Goal: Task Accomplishment & Management: Manage account settings

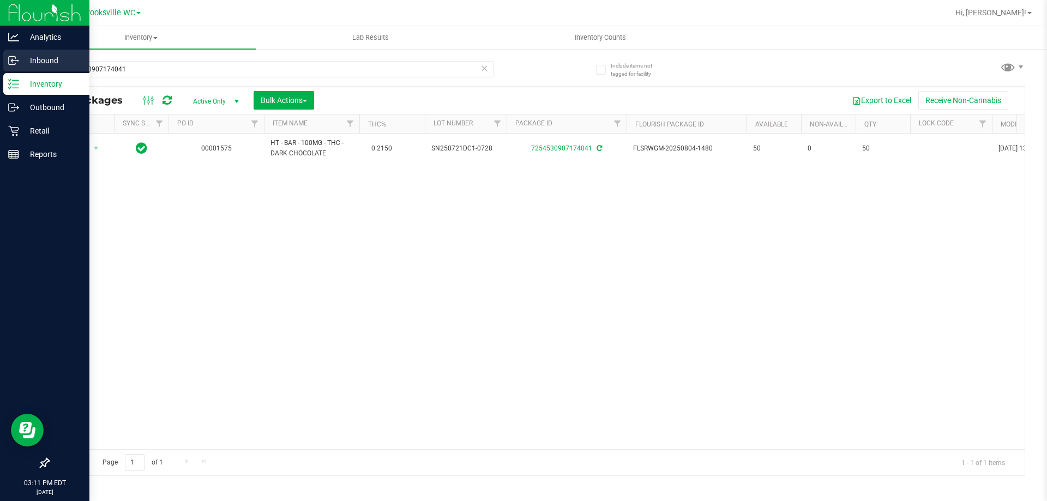
click at [0, 71] on div "Analytics Inbound Inventory Outbound Retail Reports 03:11 PM EDT [DATE] 09/20 B…" at bounding box center [523, 250] width 1047 height 501
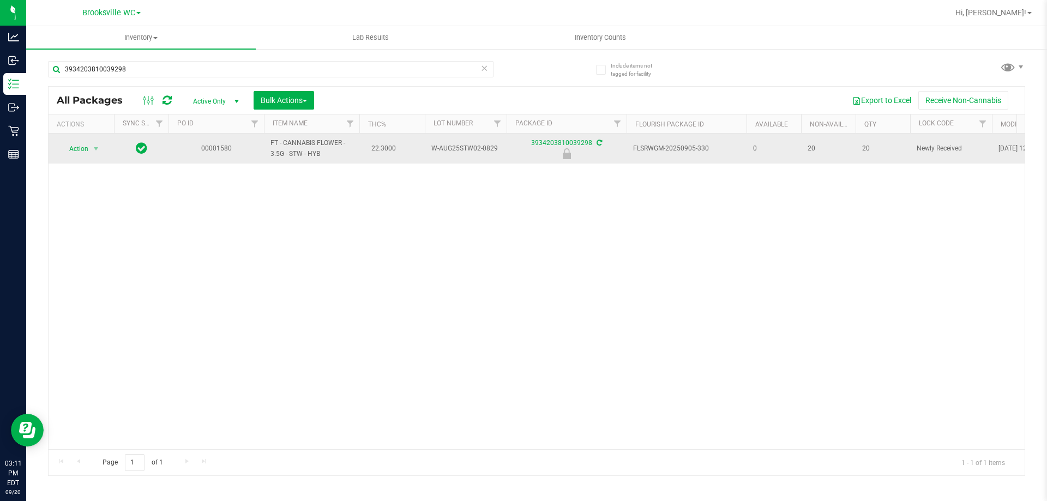
type input "3934203810039298"
click at [78, 148] on span "Action" at bounding box center [73, 148] width 29 height 15
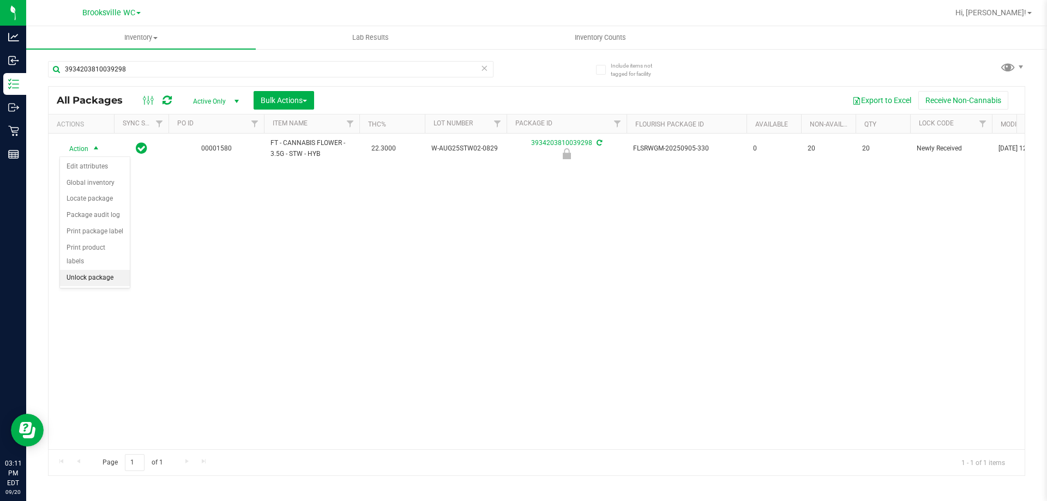
click at [80, 270] on li "Unlock package" at bounding box center [95, 278] width 70 height 16
click at [426, 304] on div "Action Action Adjust qty Create package Edit attributes Global inventory Locate…" at bounding box center [537, 292] width 976 height 316
click at [482, 64] on icon at bounding box center [485, 67] width 8 height 13
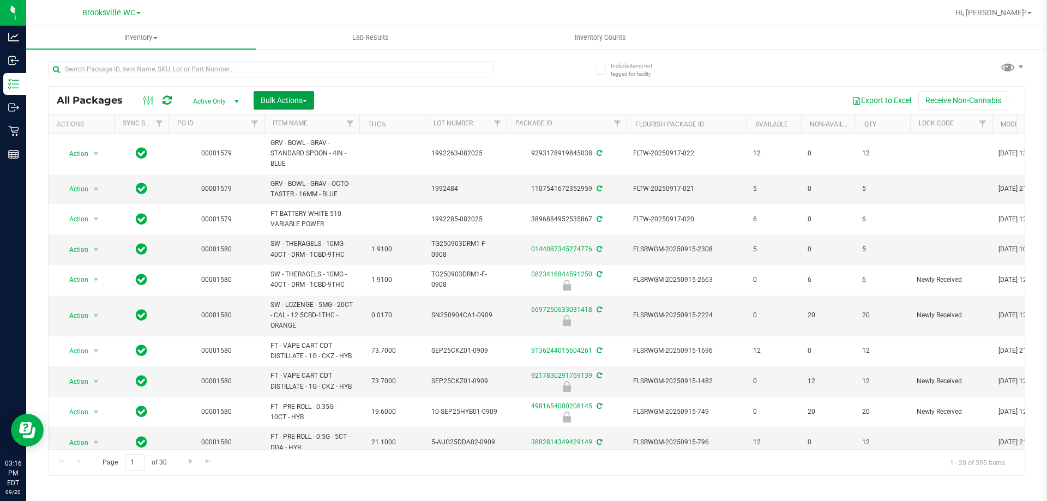
click at [303, 99] on span "Bulk Actions" at bounding box center [284, 100] width 46 height 9
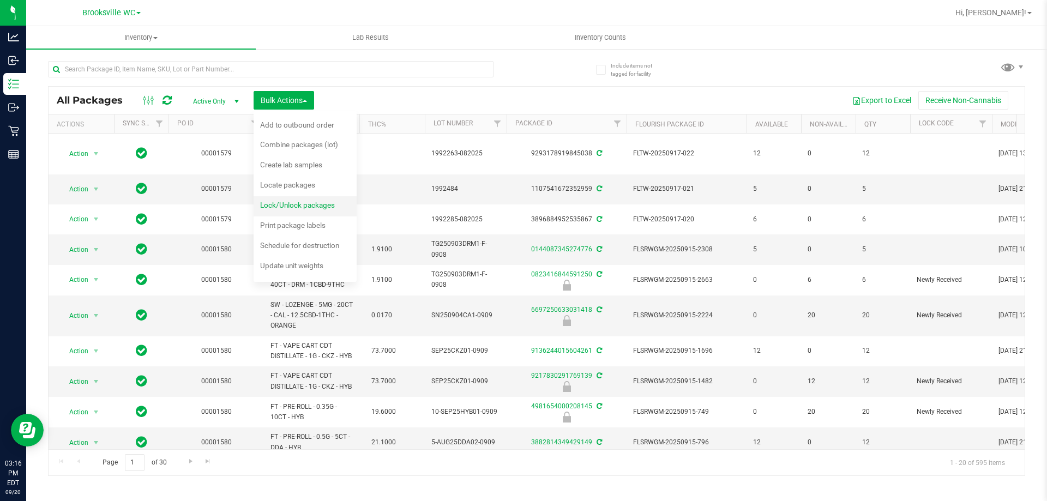
click at [315, 206] on span "Lock/Unlock packages" at bounding box center [297, 205] width 75 height 9
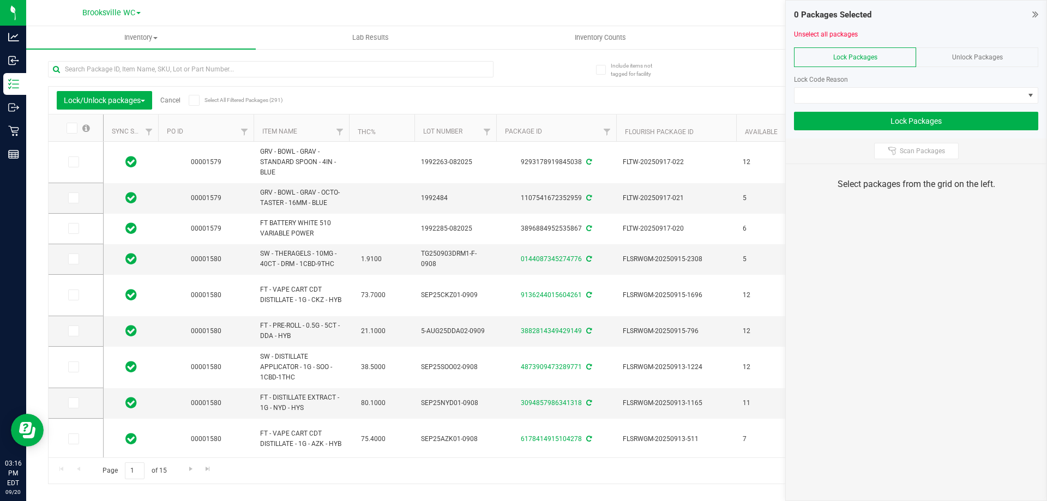
click at [308, 136] on th "Item Name" at bounding box center [301, 128] width 95 height 27
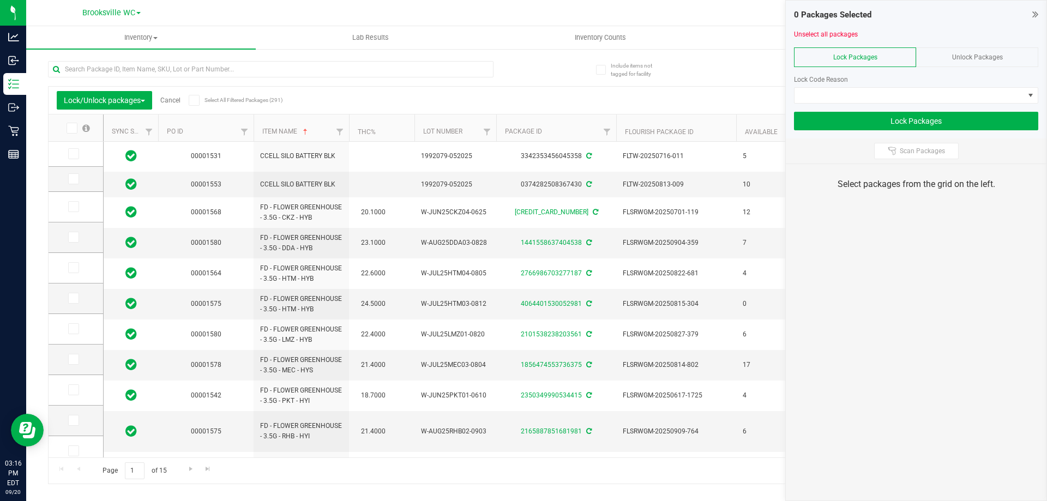
click at [1033, 13] on icon at bounding box center [1036, 14] width 6 height 11
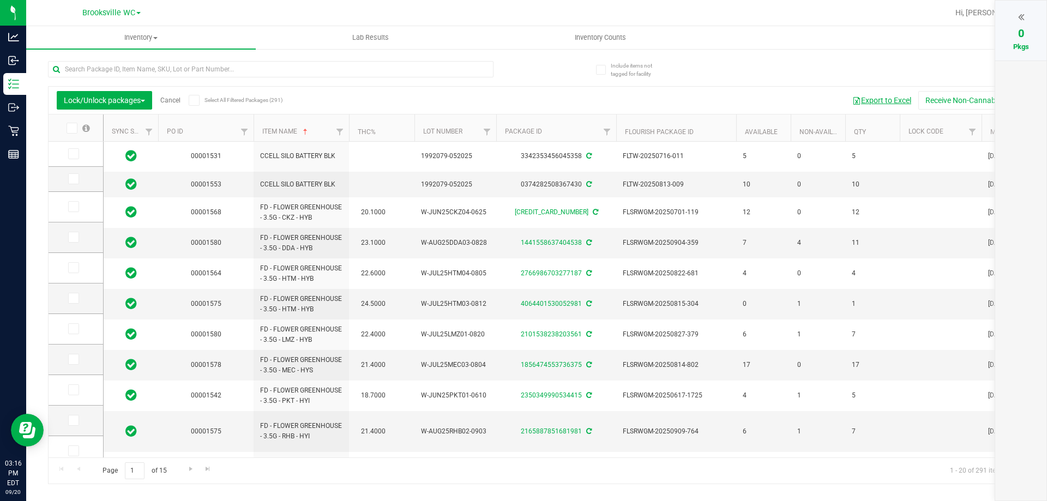
click at [864, 98] on button "Export to Excel" at bounding box center [882, 100] width 73 height 19
click at [172, 97] on link "Cancel" at bounding box center [170, 101] width 20 height 8
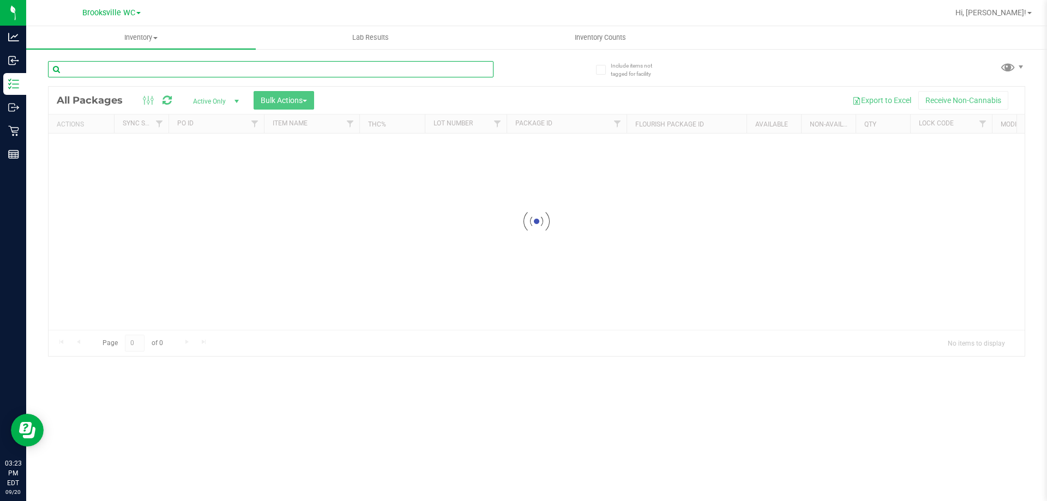
click at [193, 69] on input "text" at bounding box center [271, 69] width 446 height 16
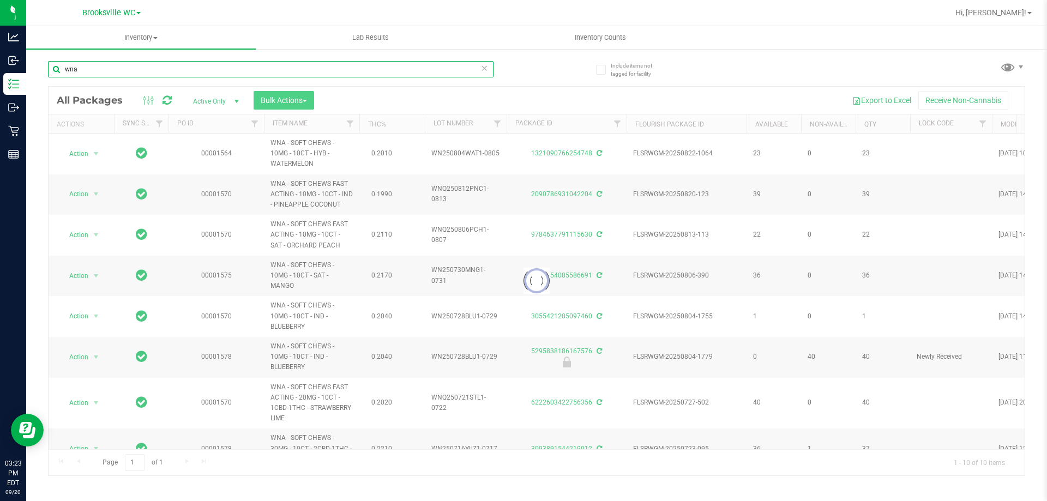
type input "wna"
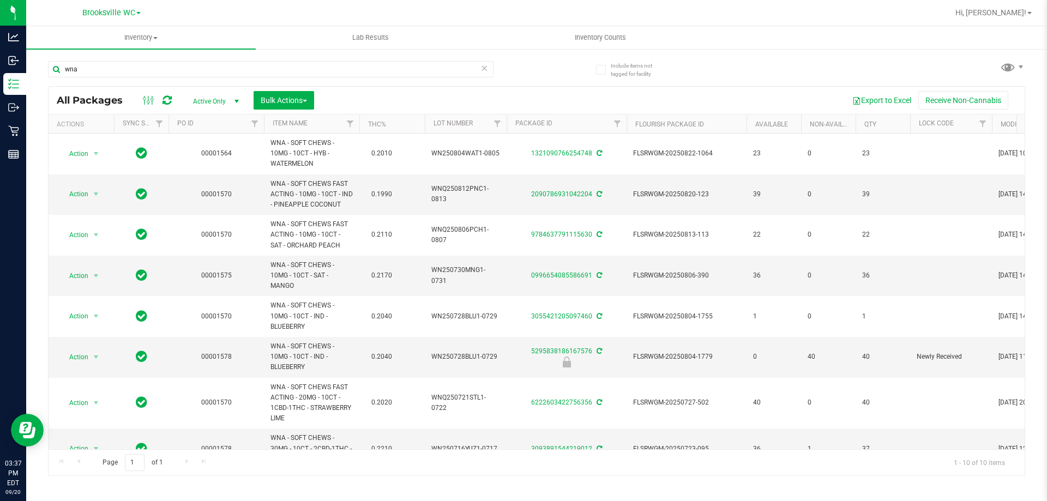
click at [526, 14] on div at bounding box center [571, 12] width 753 height 21
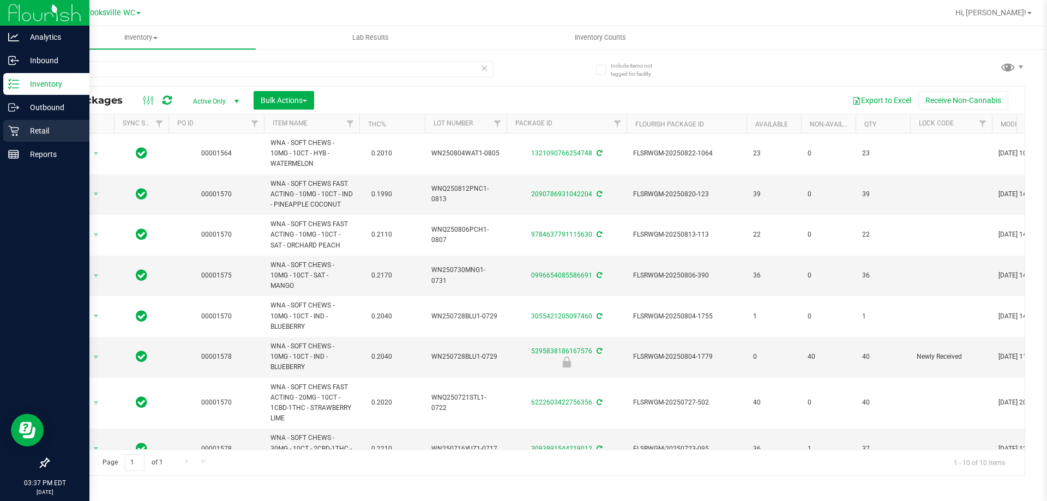
click at [10, 130] on icon at bounding box center [13, 130] width 11 height 11
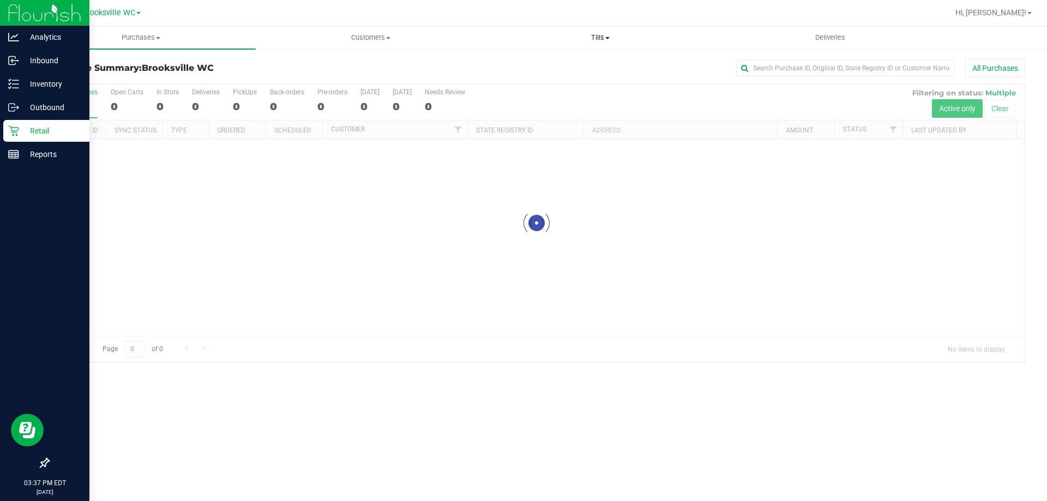
click at [604, 41] on span "Tills" at bounding box center [600, 38] width 229 height 10
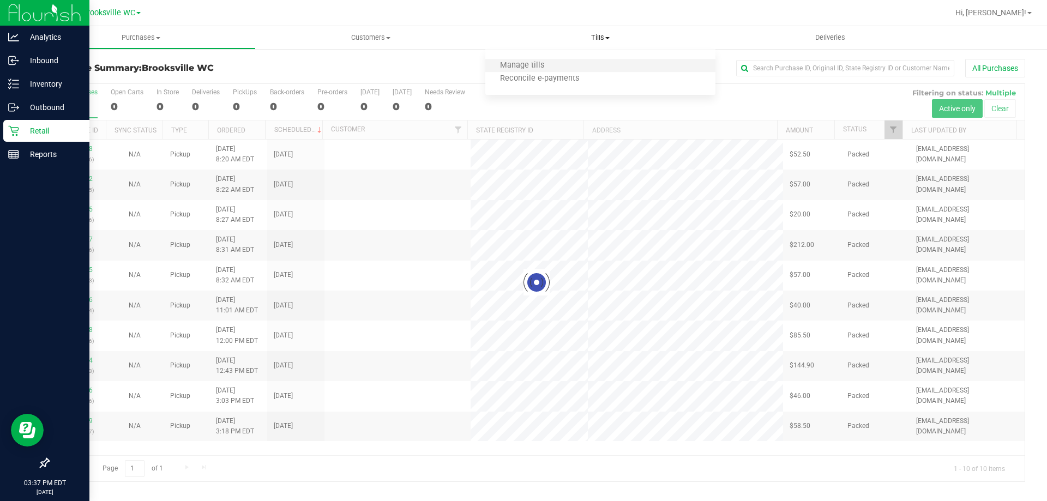
click at [585, 60] on li "Manage tills" at bounding box center [600, 65] width 230 height 13
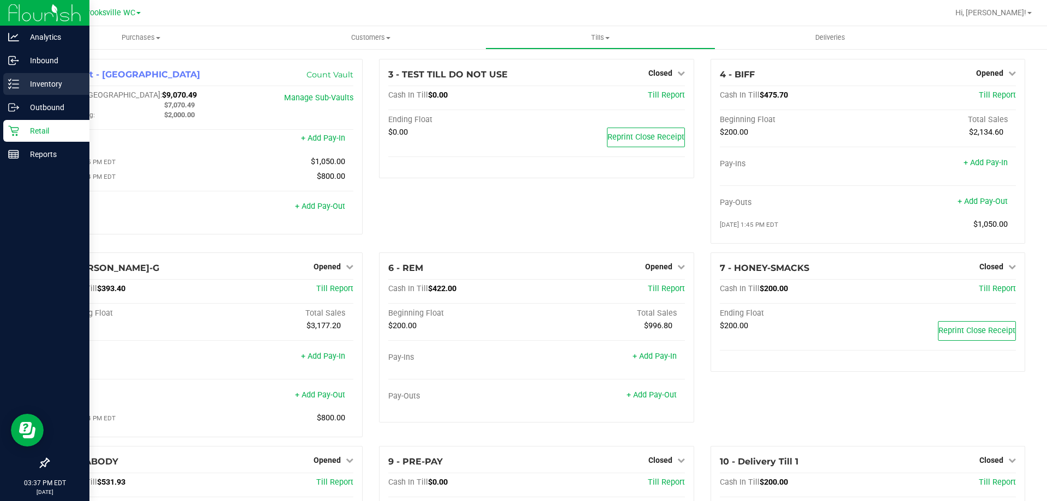
click at [56, 86] on p "Inventory" at bounding box center [51, 83] width 65 height 13
